Goal: Task Accomplishment & Management: Manage account settings

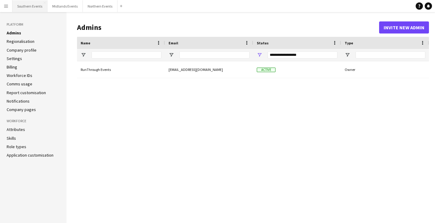
click at [23, 9] on button "Southern Events Close" at bounding box center [29, 6] width 35 height 12
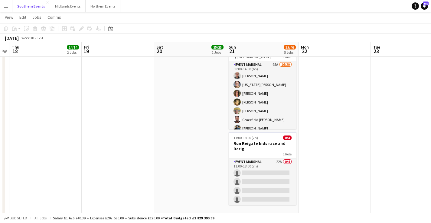
scroll to position [277, 0]
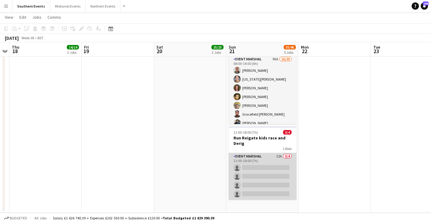
click at [269, 181] on app-card-role "Event Marshal 22A 0/4 11:00-18:00 (7h) single-neutral-actions single-neutral-ac…" at bounding box center [262, 176] width 68 height 47
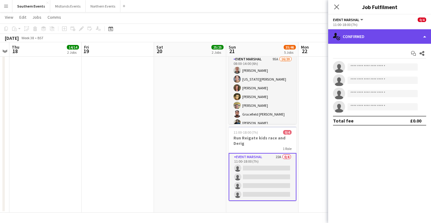
click at [381, 41] on div "single-neutral-actions-check-2 Confirmed" at bounding box center [379, 36] width 103 height 15
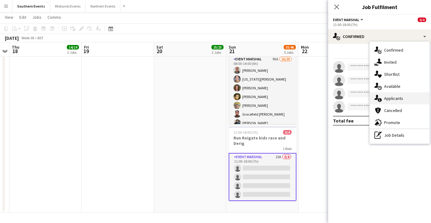
click at [398, 97] on span "Applicants" at bounding box center [393, 98] width 19 height 5
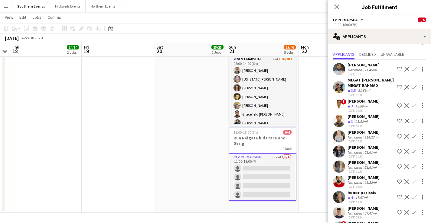
scroll to position [9, 0]
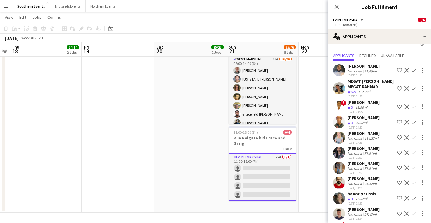
click at [367, 68] on div "[PERSON_NAME]" at bounding box center [363, 65] width 32 height 5
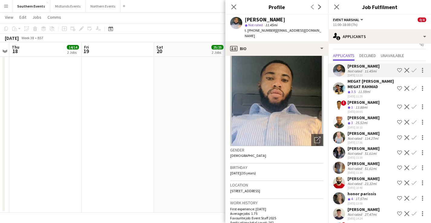
scroll to position [4, 0]
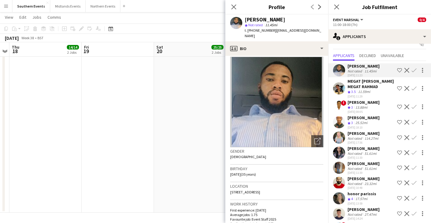
click at [364, 88] on div "MEGAT [PERSON_NAME] MEGAT RAHMAD" at bounding box center [370, 84] width 47 height 11
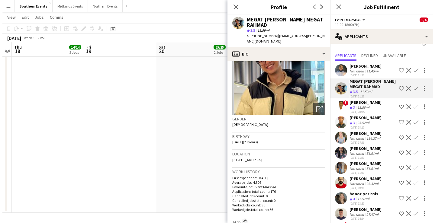
scroll to position [59, 0]
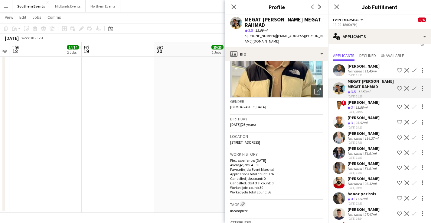
click at [368, 126] on div "25.52mi" at bounding box center [361, 123] width 15 height 5
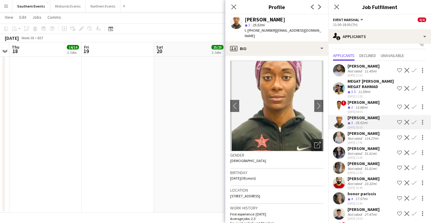
click at [367, 141] on div "114.27mi" at bounding box center [371, 138] width 16 height 5
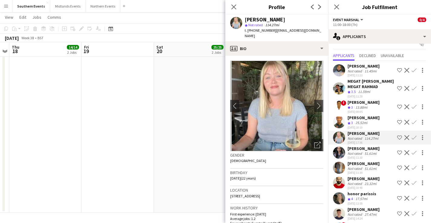
click at [365, 151] on div "[PERSON_NAME]" at bounding box center [363, 148] width 32 height 5
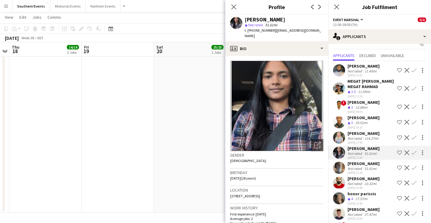
click at [362, 166] on div "[PERSON_NAME]" at bounding box center [363, 163] width 32 height 5
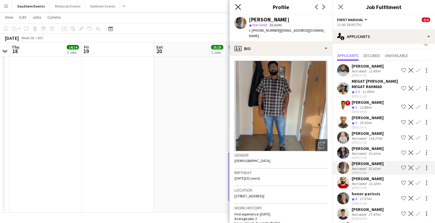
click at [238, 6] on icon "Close pop-in" at bounding box center [238, 7] width 6 height 6
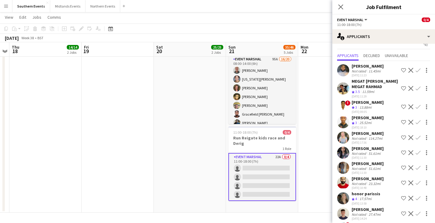
click at [379, 89] on div "MEGAT [PERSON_NAME] MEGAT RAHMAD" at bounding box center [375, 84] width 47 height 11
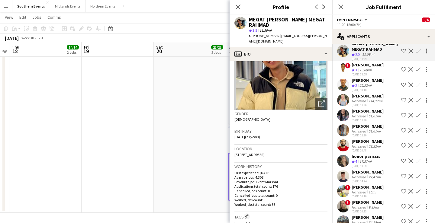
scroll to position [47, 0]
click at [383, 166] on div "honor parissis Crew rating 4 17.57mi [DATE] 13:59 Shortlist crew Decline Confirm" at bounding box center [383, 160] width 103 height 15
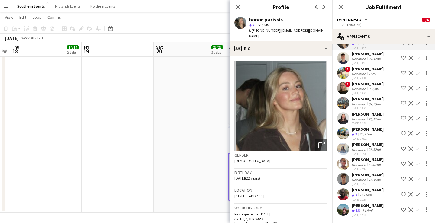
scroll to position [180, 0]
click at [380, 208] on div "[PERSON_NAME] Crew rating 4.5 14.9mi [DATE] 12:33 Shortlist crew Decline Confirm" at bounding box center [383, 210] width 103 height 15
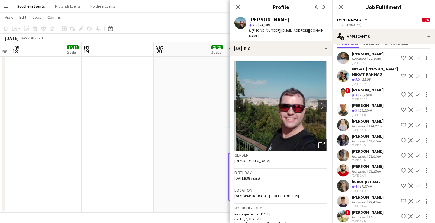
scroll to position [11, 0]
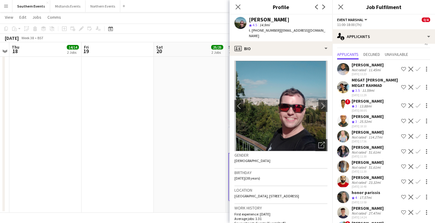
click at [373, 68] on div "11.45mi" at bounding box center [374, 70] width 15 height 5
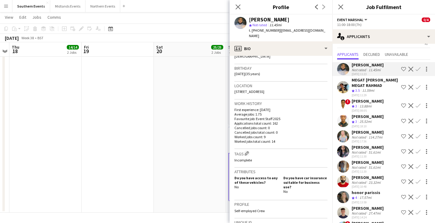
scroll to position [0, 0]
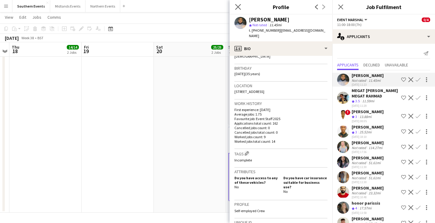
click at [237, 4] on app-icon "Close pop-in" at bounding box center [238, 7] width 9 height 9
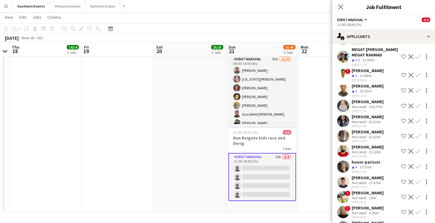
scroll to position [72, 0]
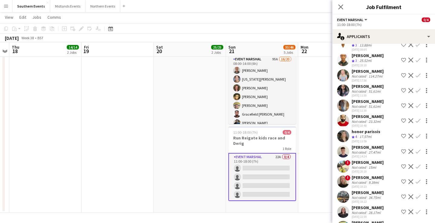
click at [368, 165] on div "[PERSON_NAME]" at bounding box center [368, 162] width 32 height 5
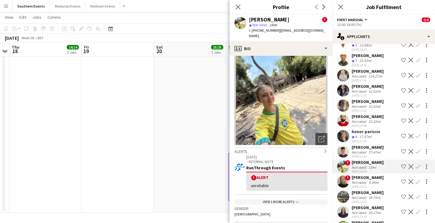
scroll to position [14, 0]
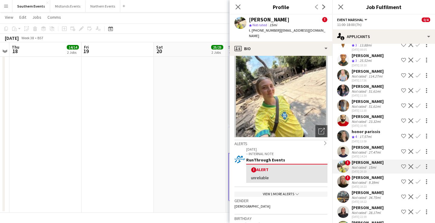
click at [287, 192] on div "View 1 more alerts chevron-down" at bounding box center [280, 194] width 93 height 5
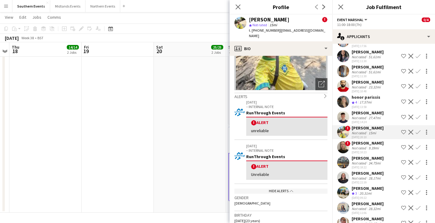
scroll to position [106, 0]
click at [377, 181] on div "28.17mi" at bounding box center [374, 178] width 15 height 5
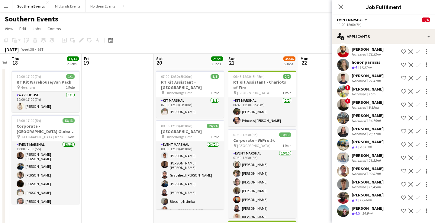
scroll to position [0, 0]
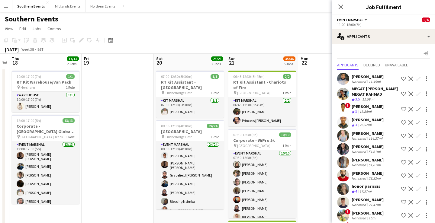
click at [417, 96] on app-icon "Confirm" at bounding box center [418, 94] width 5 height 5
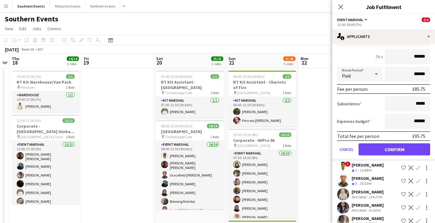
scroll to position [80, 0]
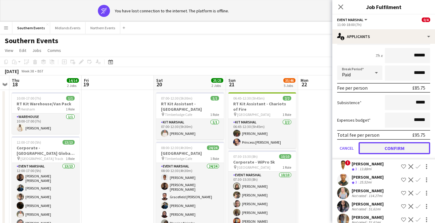
click at [394, 152] on button "Confirm" at bounding box center [395, 148] width 72 height 12
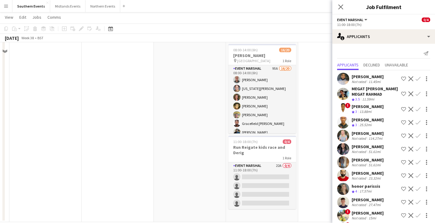
scroll to position [277, 0]
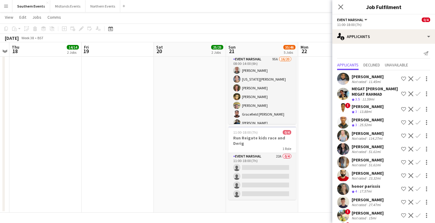
click at [417, 95] on app-icon "Confirm" at bounding box center [418, 94] width 5 height 5
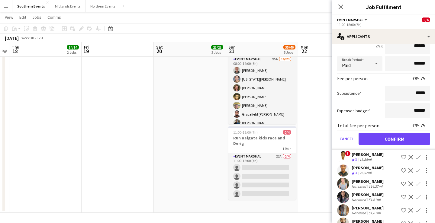
scroll to position [90, 0]
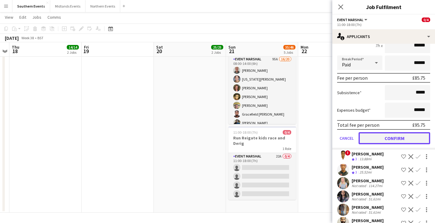
click at [395, 144] on button "Confirm" at bounding box center [395, 138] width 72 height 12
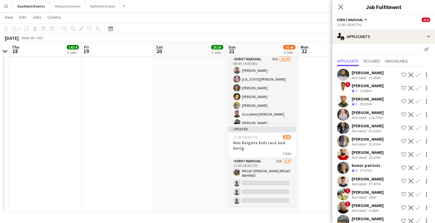
scroll to position [4, 0]
click at [417, 170] on app-icon "Confirm" at bounding box center [418, 167] width 5 height 5
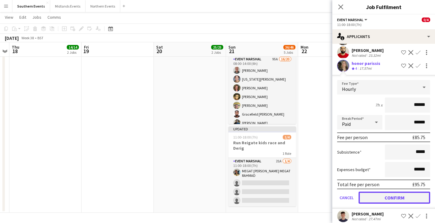
click at [399, 202] on button "Confirm" at bounding box center [395, 198] width 72 height 12
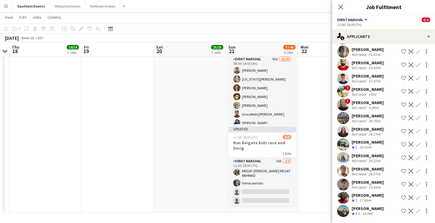
click at [376, 128] on div "[PERSON_NAME]" at bounding box center [368, 129] width 32 height 5
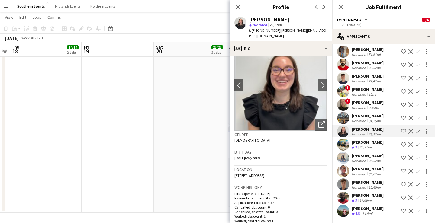
scroll to position [23, 0]
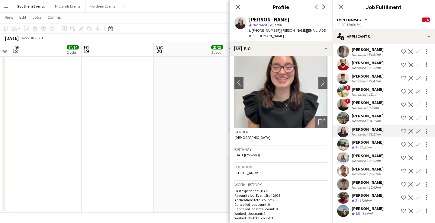
click at [417, 89] on app-icon "Confirm" at bounding box center [418, 91] width 5 height 5
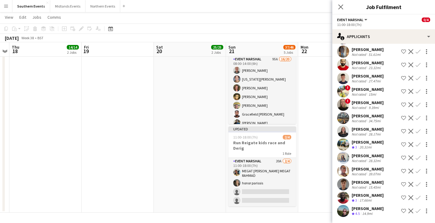
click at [370, 79] on div "27.47mi" at bounding box center [374, 81] width 15 height 5
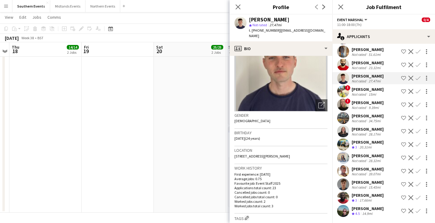
scroll to position [43, 0]
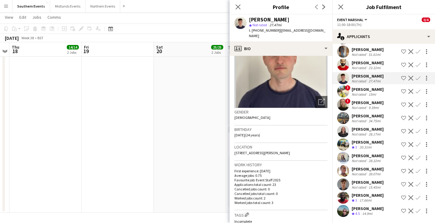
click at [419, 210] on app-icon "Confirm" at bounding box center [418, 211] width 5 height 5
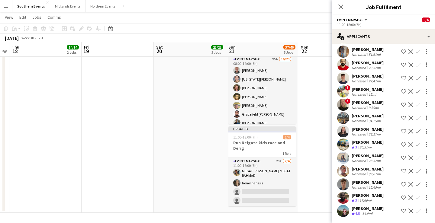
click at [419, 210] on app-icon "Confirm" at bounding box center [418, 211] width 5 height 5
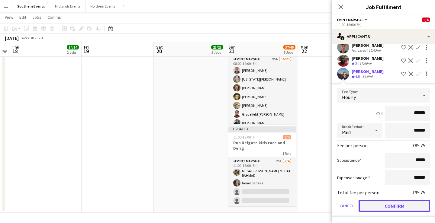
click at [405, 205] on button "Confirm" at bounding box center [395, 206] width 72 height 12
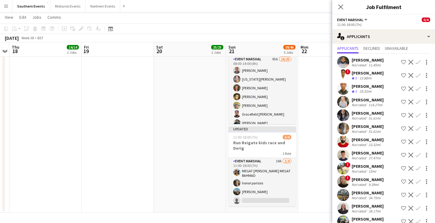
scroll to position [15, 0]
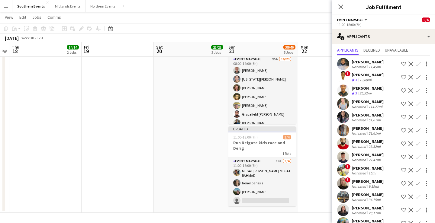
click at [418, 172] on app-icon "Confirm" at bounding box center [418, 170] width 5 height 5
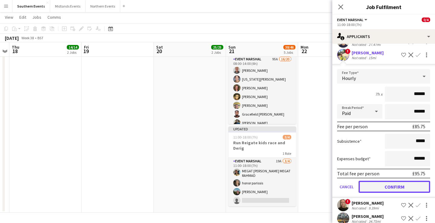
click at [400, 191] on button "Confirm" at bounding box center [395, 187] width 72 height 12
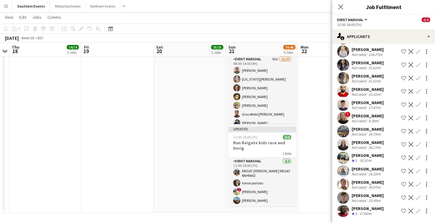
click at [299, 31] on app-toolbar "Copy Paste Paste Command V Paste with crew Command Shift V Paste linked Job [GE…" at bounding box center [217, 29] width 435 height 10
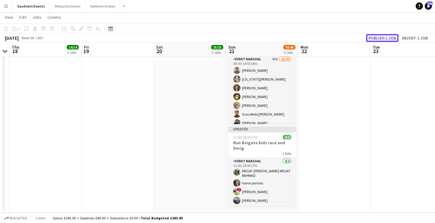
click at [372, 35] on button "Publish 1 job" at bounding box center [382, 38] width 32 height 8
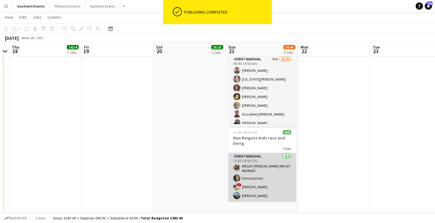
click at [268, 174] on app-card-role "Event Marshal [DATE] 11:00-18:00 (7h) MEGAT [PERSON_NAME] MEGAT RAHMAD honor pa…" at bounding box center [262, 177] width 68 height 49
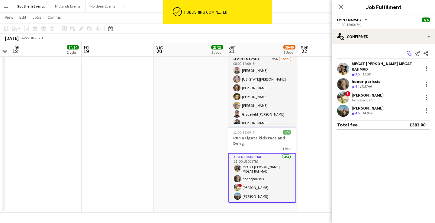
click at [411, 55] on icon "Start chat" at bounding box center [409, 53] width 5 height 5
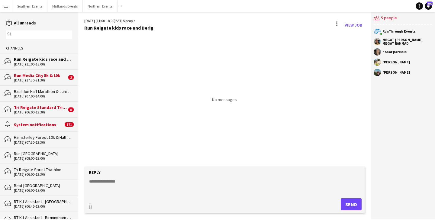
click at [195, 181] on textarea at bounding box center [226, 187] width 274 height 16
type textarea "*"
paste textarea "**********"
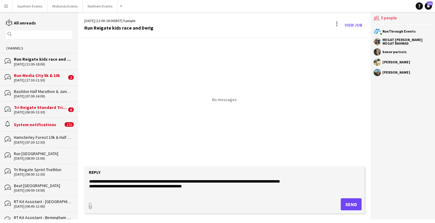
click at [183, 181] on textarea "**********" at bounding box center [226, 187] width 274 height 16
click at [202, 181] on textarea "**********" at bounding box center [226, 187] width 274 height 16
click at [229, 181] on textarea "**********" at bounding box center [226, 187] width 274 height 16
click at [265, 181] on textarea "**********" at bounding box center [226, 187] width 274 height 16
click at [274, 180] on textarea "**********" at bounding box center [226, 187] width 274 height 16
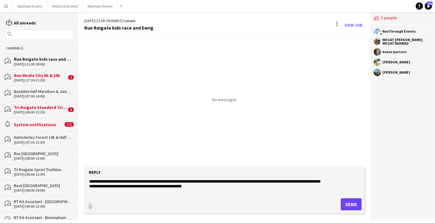
click at [351, 182] on textarea "**********" at bounding box center [226, 187] width 274 height 16
click at [241, 194] on textarea "**********" at bounding box center [226, 187] width 274 height 16
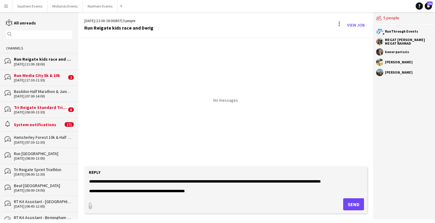
scroll to position [9, 0]
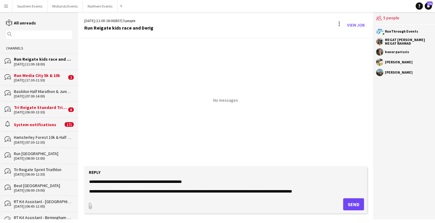
paste textarea "**********"
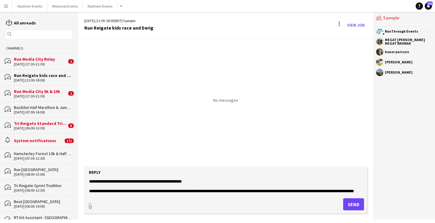
click at [328, 188] on textarea "**********" at bounding box center [226, 187] width 274 height 16
click at [350, 187] on textarea "**********" at bounding box center [226, 187] width 274 height 16
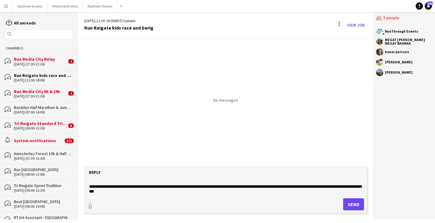
click at [113, 195] on form "**********" at bounding box center [225, 190] width 283 height 47
click at [113, 193] on textarea "**********" at bounding box center [226, 187] width 274 height 16
click at [164, 191] on textarea "**********" at bounding box center [226, 187] width 274 height 16
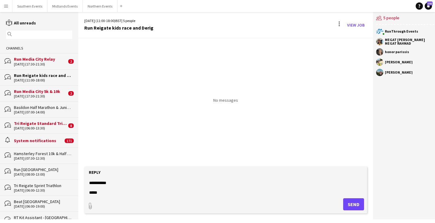
scroll to position [34, 0]
type textarea "**********"
click at [351, 204] on button "Send" at bounding box center [353, 205] width 21 height 12
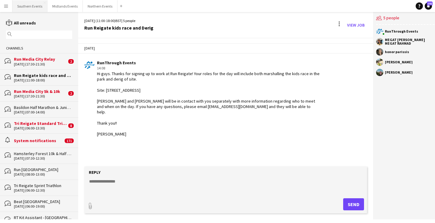
click at [23, 6] on button "Southern Events Close" at bounding box center [29, 6] width 35 height 12
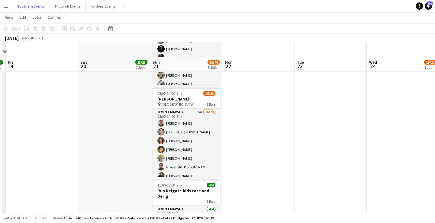
scroll to position [277, 0]
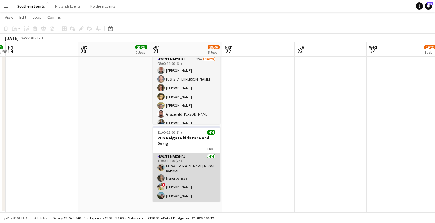
click at [195, 178] on app-card-role "Event Marshal [DATE] 11:00-18:00 (7h) MEGAT [PERSON_NAME] MEGAT RAHMAD honor pa…" at bounding box center [187, 177] width 68 height 49
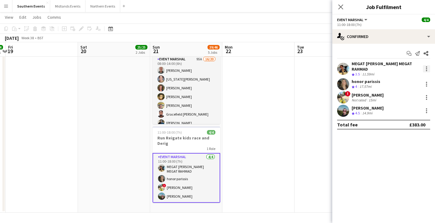
click at [425, 69] on div at bounding box center [426, 68] width 7 height 7
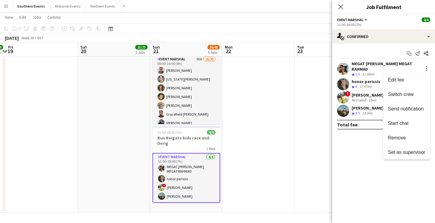
click at [392, 69] on div at bounding box center [217, 111] width 435 height 223
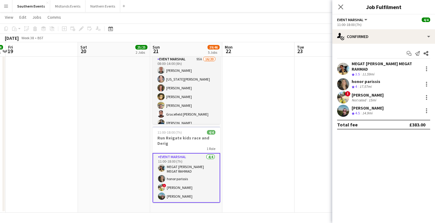
click at [372, 70] on div "MEGAT [PERSON_NAME] MEGAT RAHMAD" at bounding box center [386, 66] width 69 height 11
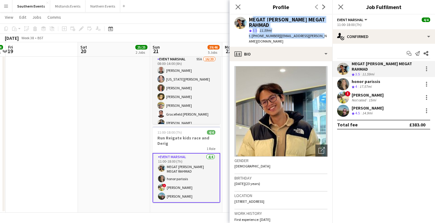
drag, startPoint x: 249, startPoint y: 18, endPoint x: 317, endPoint y: 35, distance: 70.1
click at [317, 35] on div "MEGAT [PERSON_NAME] MEGAT RAHMAD star 3.5 11.59mi t. [PHONE_NUMBER] | [EMAIL_AD…" at bounding box center [288, 30] width 79 height 27
copy div "MEGAT [PERSON_NAME] MEGAT RAHMAD star 3.5 11.59mi t. [PHONE_NUMBER] | [EMAIL_AD…"
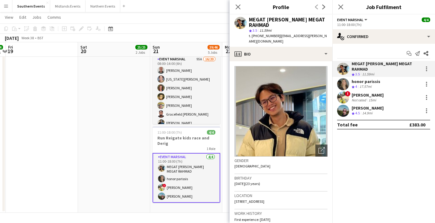
click at [370, 78] on div "honor parissis Crew rating 4 17.57mi" at bounding box center [383, 84] width 103 height 12
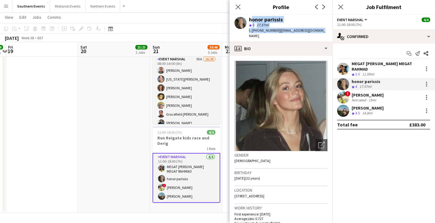
drag, startPoint x: 249, startPoint y: 19, endPoint x: 321, endPoint y: 32, distance: 73.2
click at [321, 33] on div "honor parissis star 4 17.57mi t. [PHONE_NUMBER] | [EMAIL_ADDRESS][DOMAIN_NAME]" at bounding box center [281, 28] width 103 height 27
copy div "honor parissis star 4 17.57mi t. [PHONE_NUMBER] | [EMAIL_ADDRESS][DOMAIN_NAME]"
click at [362, 96] on div "[PERSON_NAME]" at bounding box center [368, 94] width 32 height 5
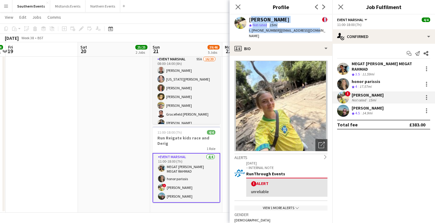
drag, startPoint x: 250, startPoint y: 19, endPoint x: 321, endPoint y: 30, distance: 72.4
click at [321, 30] on app-profile-header "[PERSON_NAME] ! star Not rated 15mi t. [PHONE_NUMBER] | [EMAIL_ADDRESS][DOMAIN_…" at bounding box center [281, 28] width 103 height 27
copy div "[PERSON_NAME] ! star Not rated 15mi t. [PHONE_NUMBER] | [EMAIL_ADDRESS][DOMAIN_…"
click at [373, 109] on div "[PERSON_NAME]" at bounding box center [368, 107] width 32 height 5
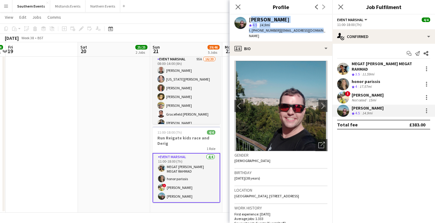
drag, startPoint x: 249, startPoint y: 20, endPoint x: 321, endPoint y: 31, distance: 72.1
click at [321, 31] on div "[PERSON_NAME] star 4.5 14.9mi t. [PHONE_NUMBER] | [EMAIL_ADDRESS][DOMAIN_NAME]" at bounding box center [281, 28] width 103 height 27
copy div "[PERSON_NAME] star 4.5 14.9mi t. [PHONE_NUMBER] | [EMAIL_ADDRESS][DOMAIN_NAME]"
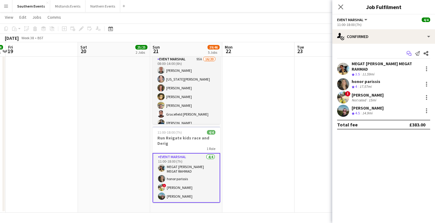
click at [410, 52] on icon "Start chat" at bounding box center [409, 53] width 5 height 5
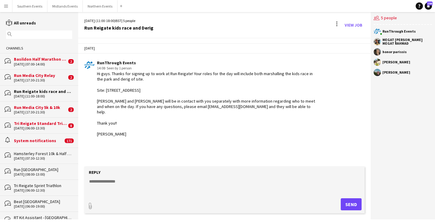
drag, startPoint x: 97, startPoint y: 74, endPoint x: 108, endPoint y: 139, distance: 66.5
click at [108, 139] on div "[DATE] RunThrough Events 14:08 · Seen by 1 person Hi guys. Thanks for signing u…" at bounding box center [224, 102] width 292 height 128
copy div "Hi guys. Thanks for signing up to work at Run Reigate! Your roles for the day w…"
click at [29, 7] on button "Southern Events Close" at bounding box center [29, 6] width 35 height 12
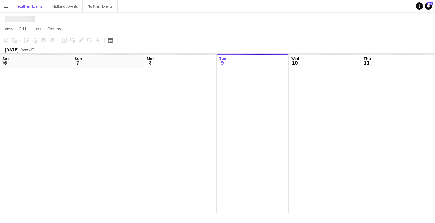
scroll to position [0, 144]
